Goal: Task Accomplishment & Management: Manage account settings

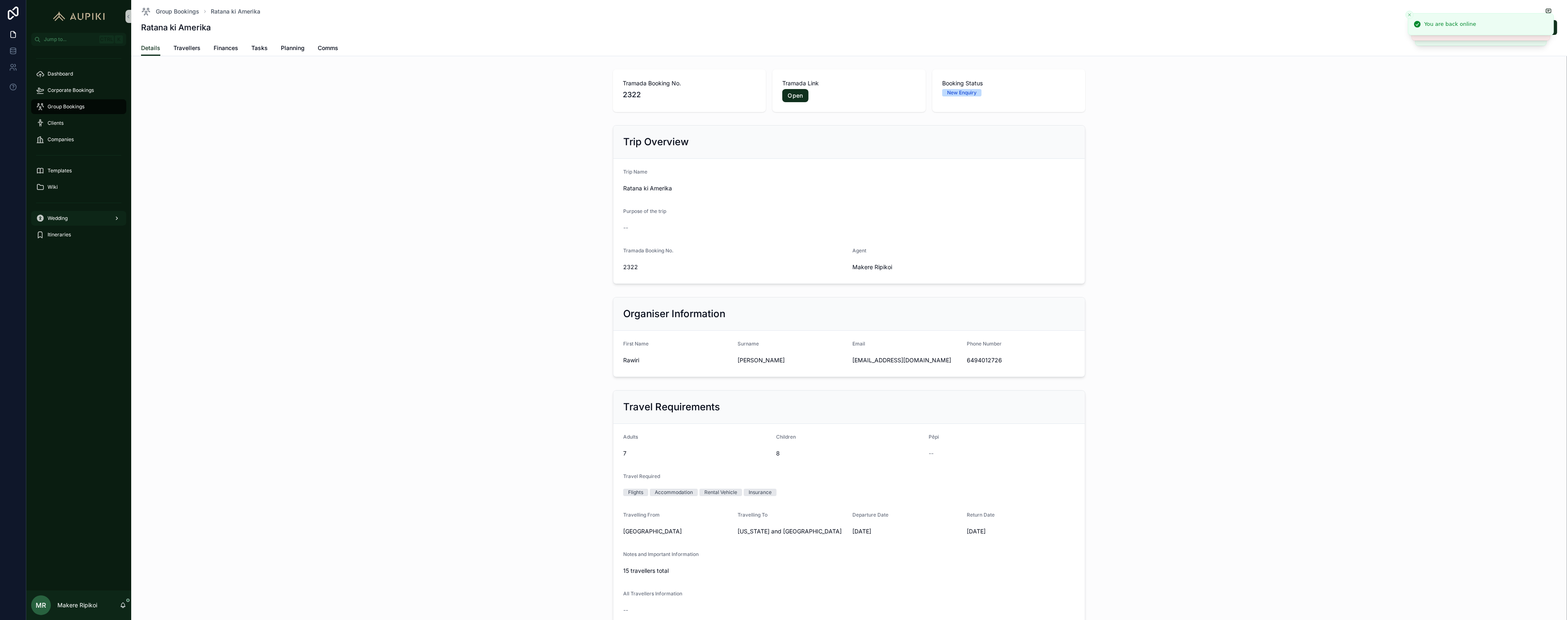
click at [48, 218] on span "Wedding" at bounding box center [58, 218] width 20 height 7
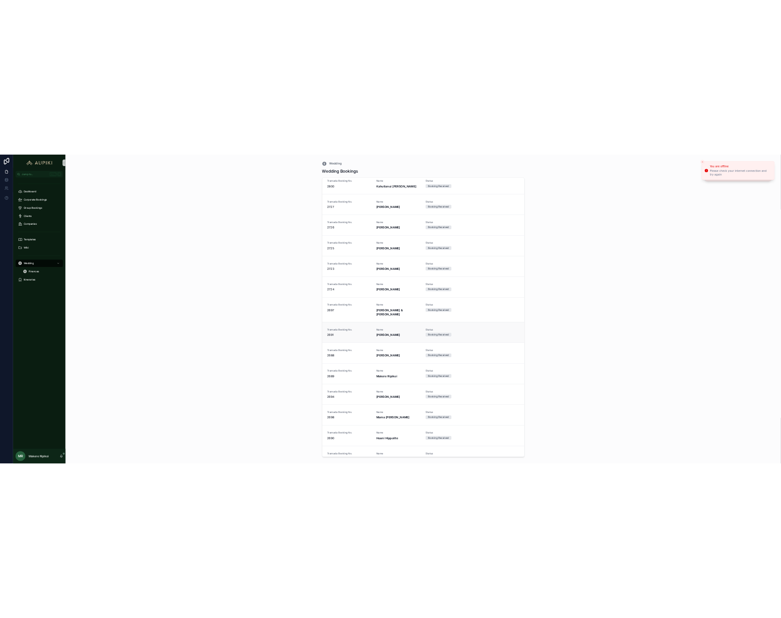
scroll to position [1429, 0]
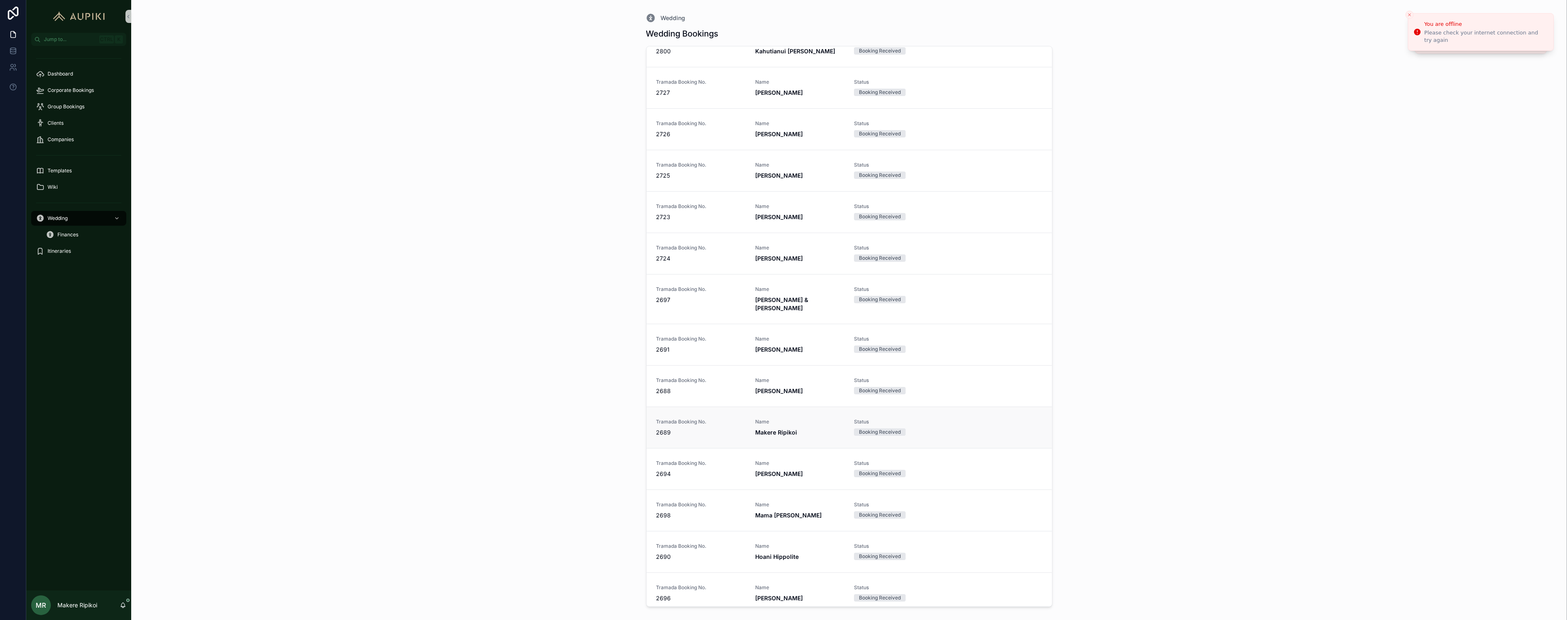
click at [776, 428] on strong "Makere Ripikoi" at bounding box center [776, 431] width 42 height 7
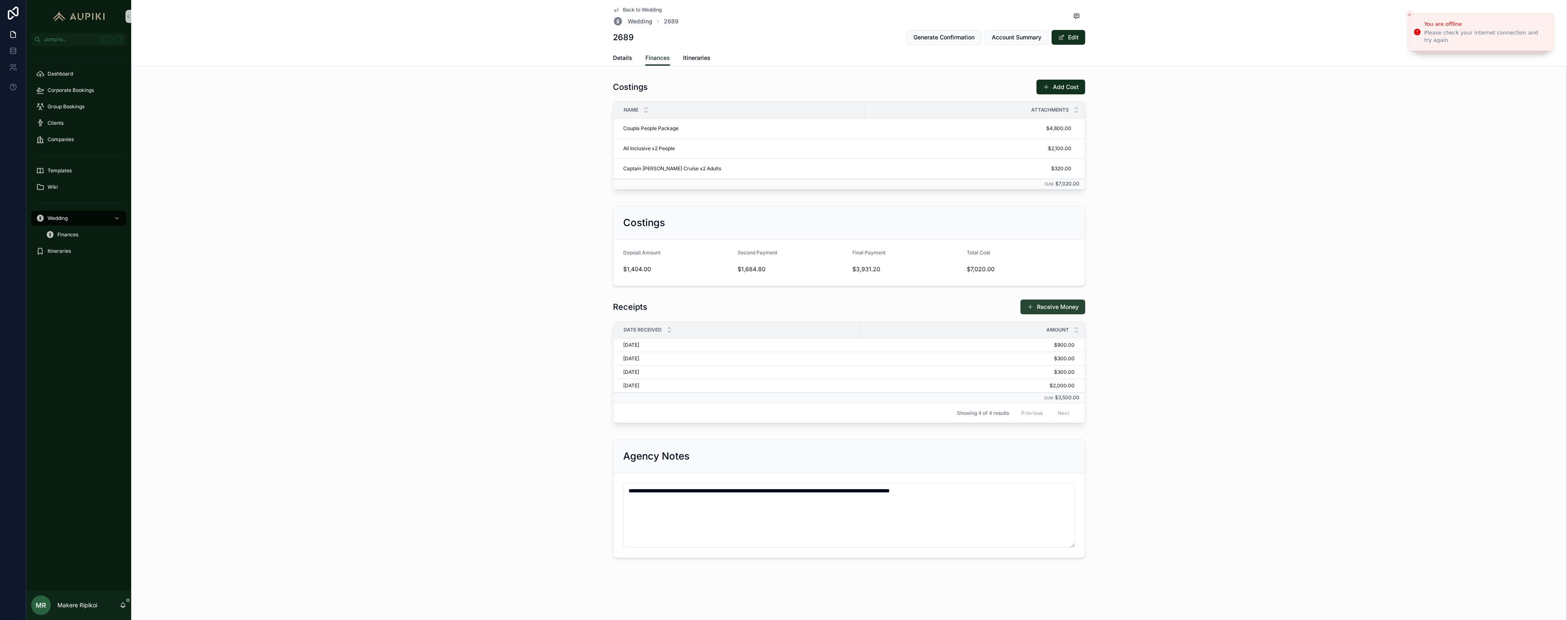
click at [1062, 305] on button "Receive Money" at bounding box center [1053, 306] width 65 height 15
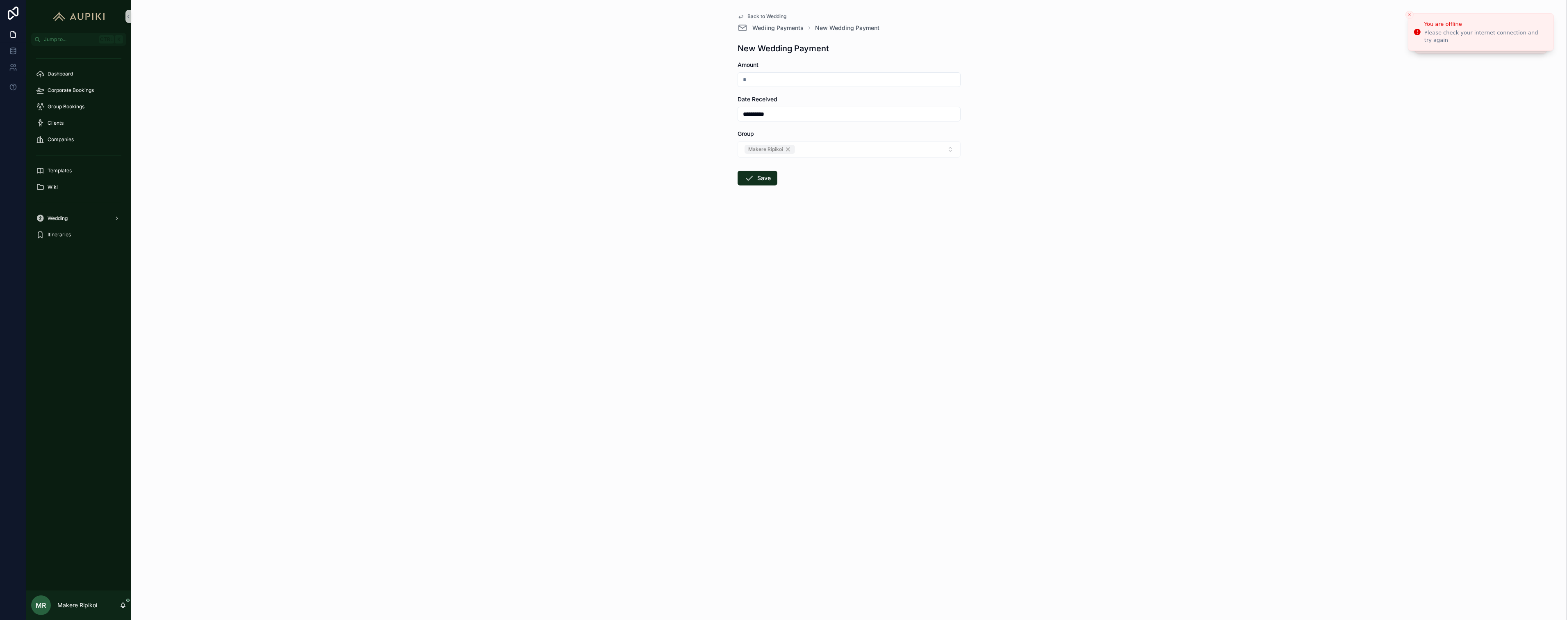
click at [763, 79] on input "scrollable content" at bounding box center [849, 79] width 222 height 11
type input "*******"
click at [759, 180] on button "Save" at bounding box center [758, 178] width 40 height 15
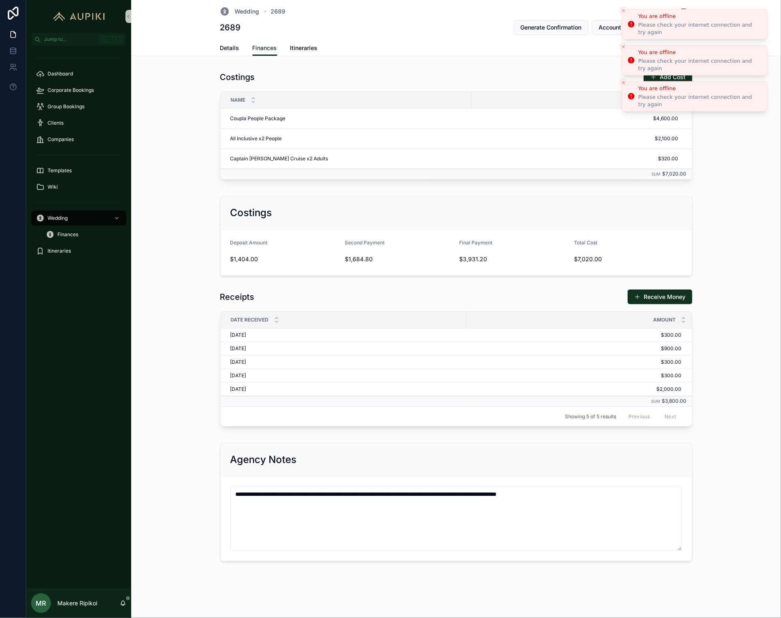
click at [622, 14] on button "Close toast" at bounding box center [624, 11] width 8 height 8
click at [623, 13] on button "Close toast" at bounding box center [624, 11] width 8 height 8
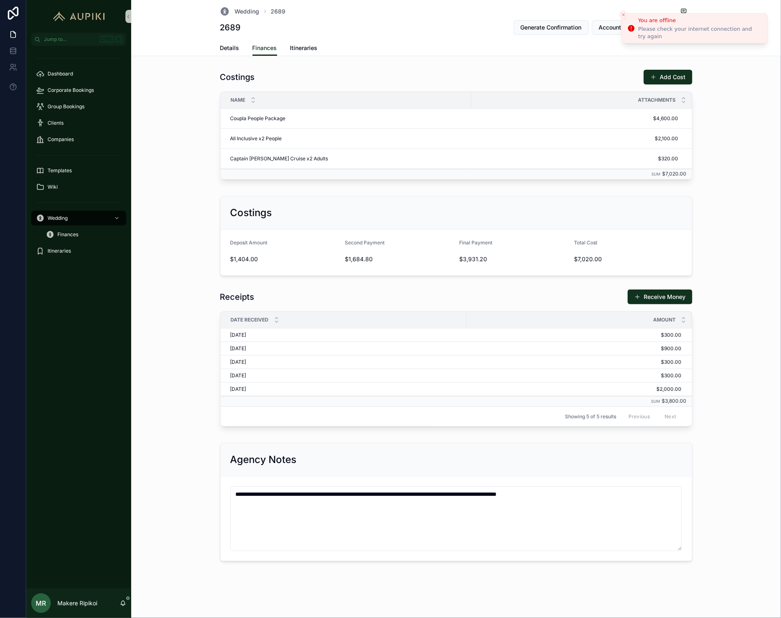
click at [623, 14] on line "Close toast" at bounding box center [623, 15] width 2 height 2
click at [73, 87] on span "Corporate Bookings" at bounding box center [71, 90] width 46 height 7
